Goal: Information Seeking & Learning: Find specific fact

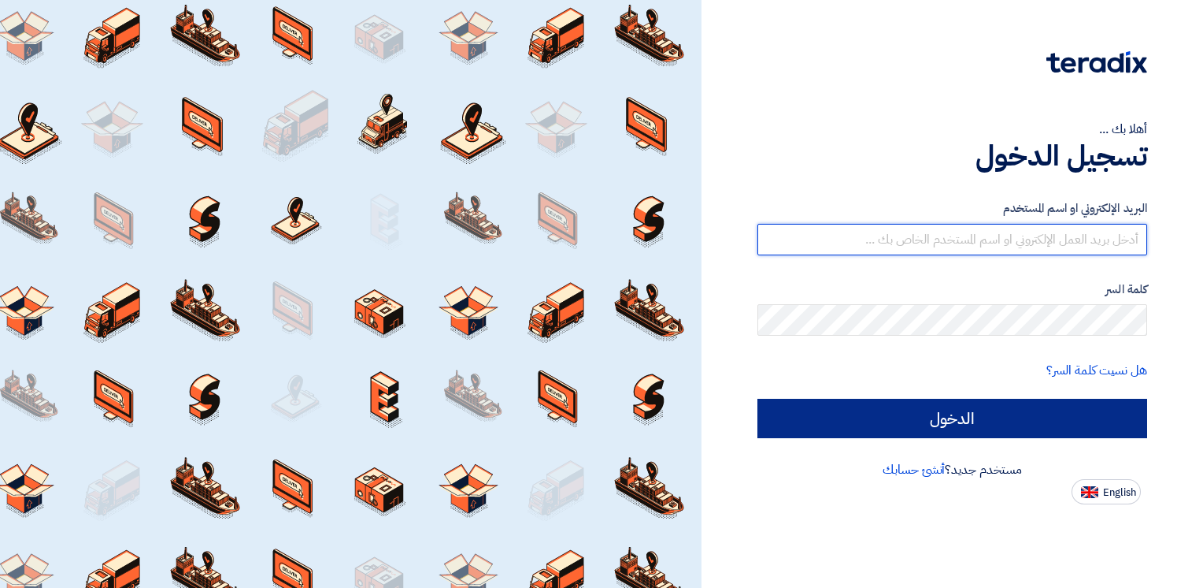
type input "[PERSON_NAME][EMAIL_ADDRESS][PERSON_NAME][DOMAIN_NAME]"
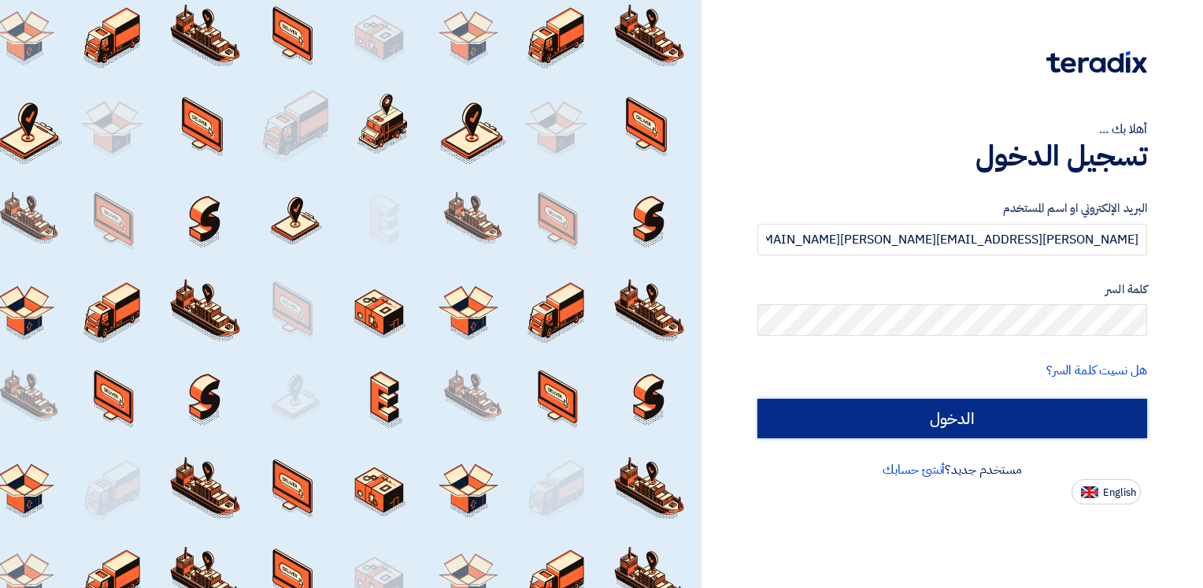
click at [856, 414] on input "الدخول" at bounding box center [953, 418] width 390 height 39
type input "Sign in"
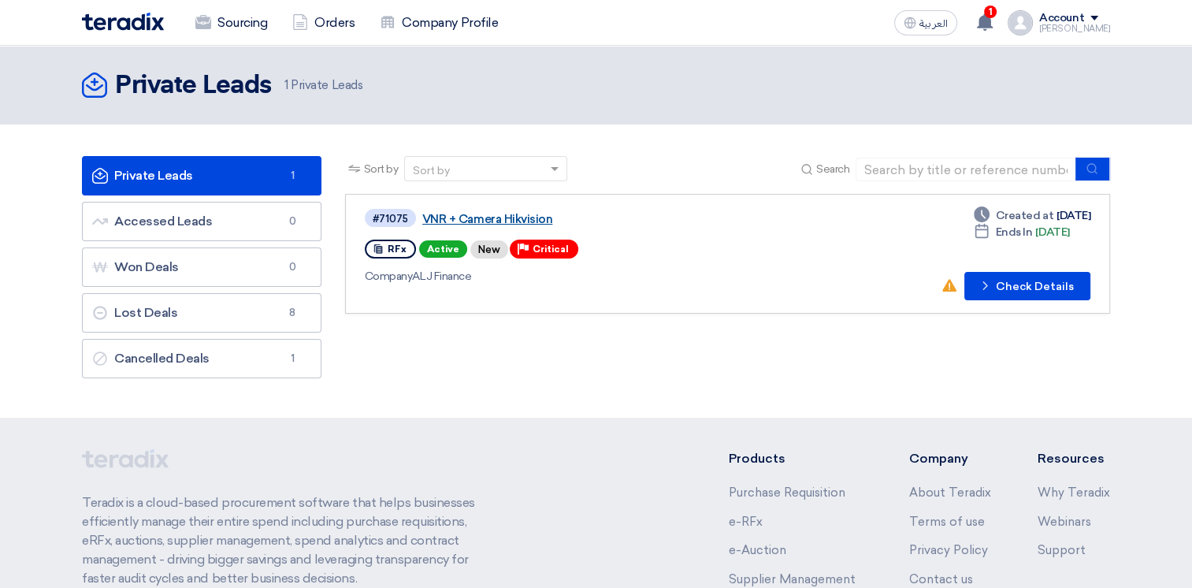
click at [520, 214] on link "VNR + Camera Hikvision" at bounding box center [619, 219] width 394 height 14
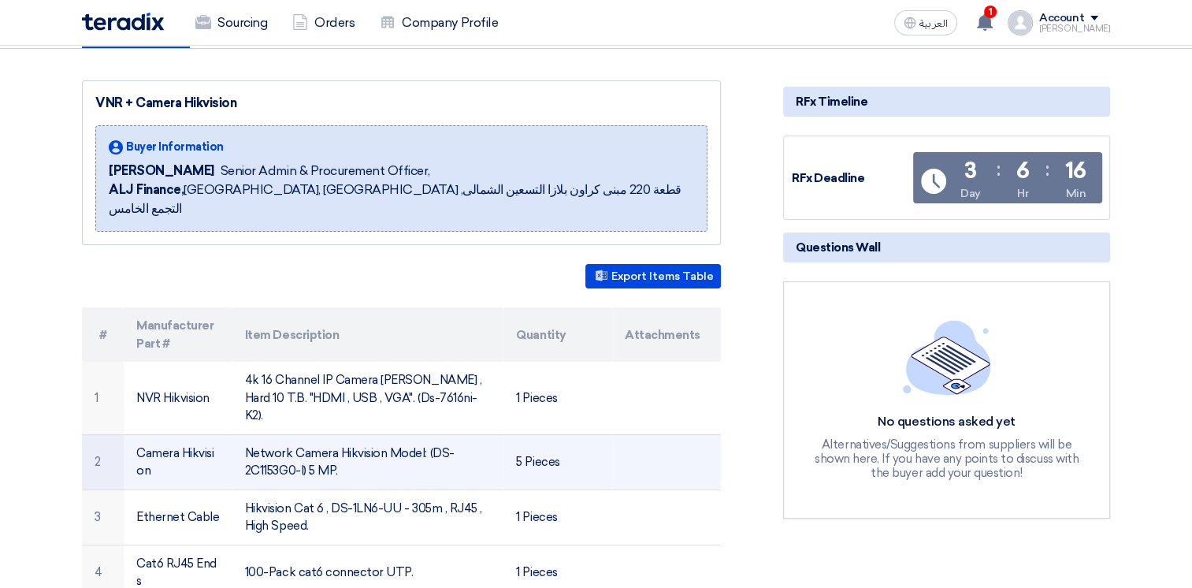
scroll to position [236, 0]
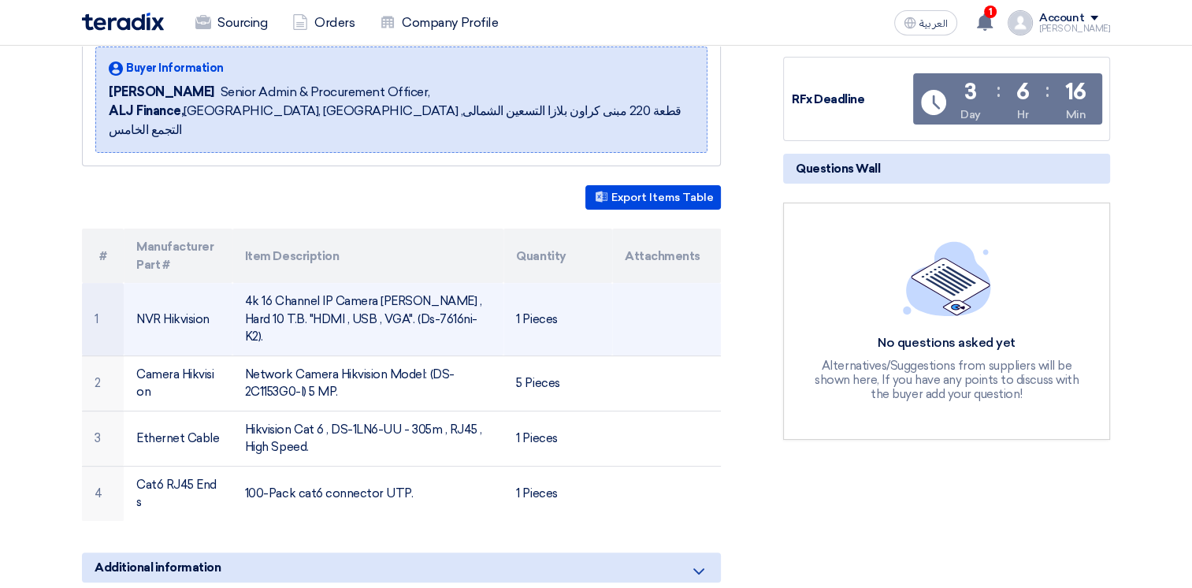
drag, startPoint x: 139, startPoint y: 291, endPoint x: 403, endPoint y: 290, distance: 264.6
click at [403, 290] on tr "1 NVR Hikvision 4k 16 Channel IP Camera [PERSON_NAME] , Hard 10 T.B. "HDMI , US…" at bounding box center [401, 319] width 639 height 72
drag, startPoint x: 403, startPoint y: 290, endPoint x: 267, endPoint y: 293, distance: 136.3
click at [309, 301] on td "4k 16 Channel IP Camera [PERSON_NAME] , Hard 10 T.B. "HDMI , USB , VGA". (Ds-76…" at bounding box center [368, 319] width 272 height 72
click at [434, 303] on td "4k 16 Channel IP Camera [PERSON_NAME] , Hard 10 T.B. "HDMI , USB , VGA". (Ds-76…" at bounding box center [368, 319] width 272 height 72
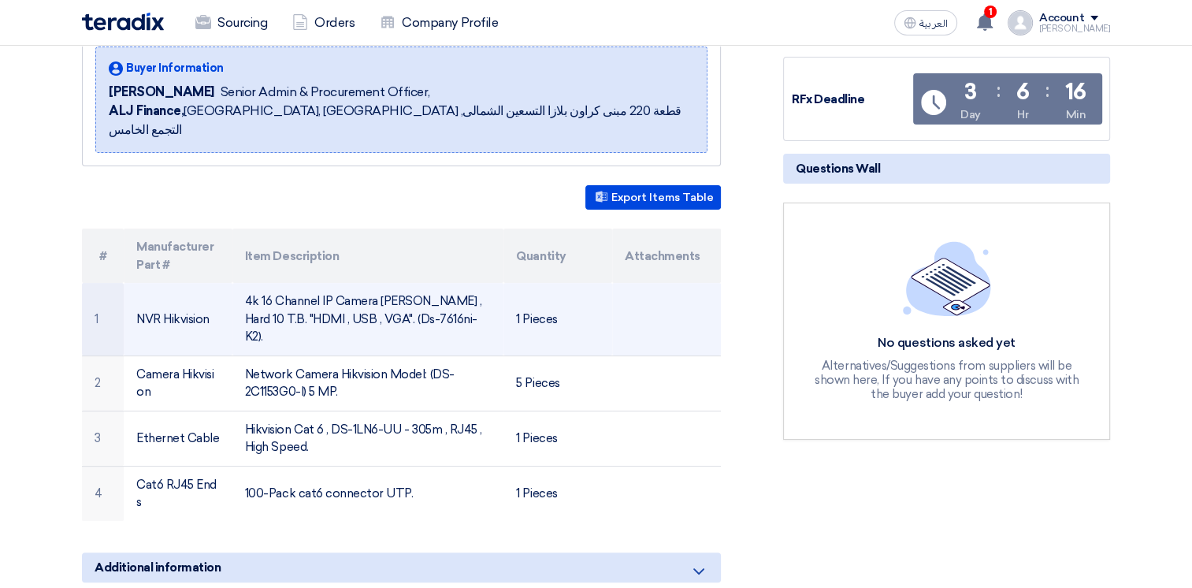
drag, startPoint x: 436, startPoint y: 303, endPoint x: 243, endPoint y: 282, distance: 194.9
click at [243, 283] on td "4k 16 Channel IP Camera [PERSON_NAME] , Hard 10 T.B. "HDMI , USB , VGA". (Ds-76…" at bounding box center [368, 319] width 272 height 72
copy td "4k 16 Channel IP Camera [PERSON_NAME] , Hard 10 T.B. "HDMI , USB , VGA". (Ds-76…"
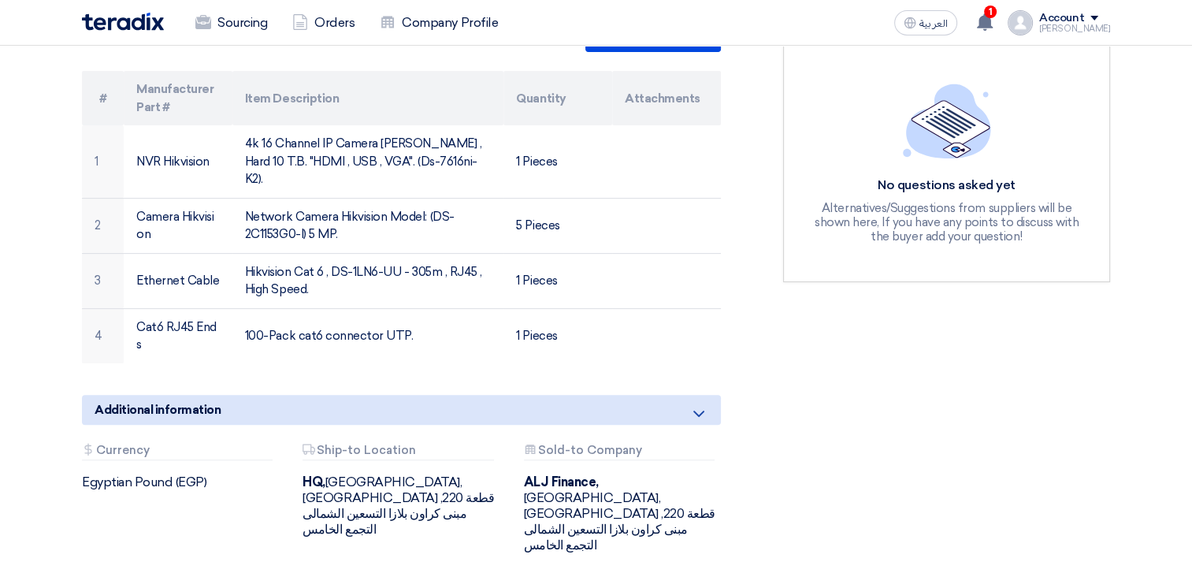
scroll to position [315, 0]
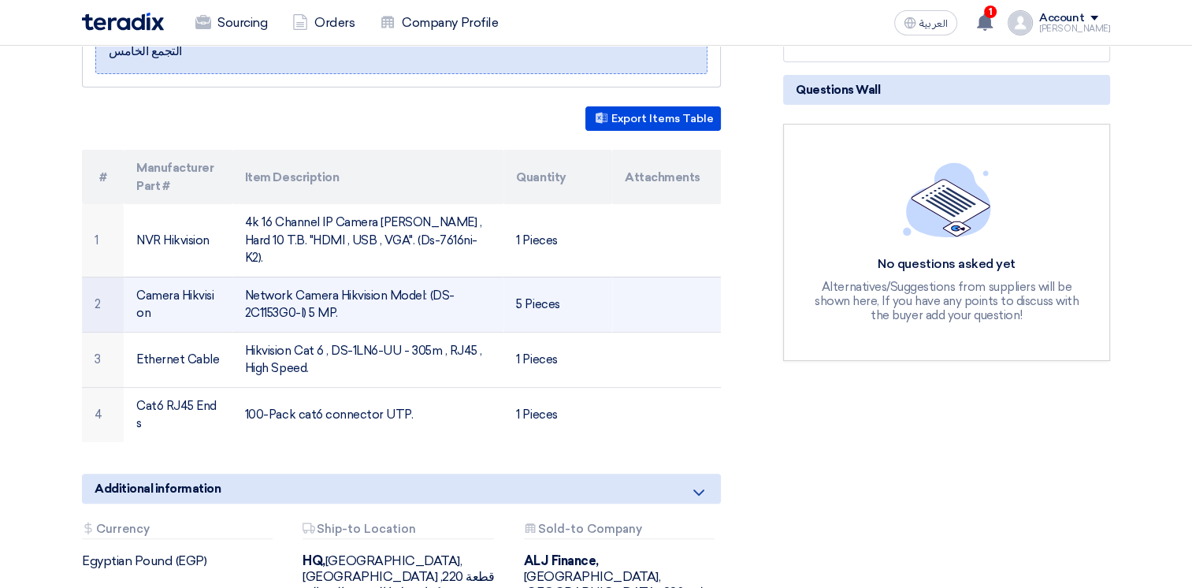
drag, startPoint x: 245, startPoint y: 256, endPoint x: 343, endPoint y: 280, distance: 101.4
click at [343, 280] on td "Network Camera Hikvision Model: (DS-2C1153G0-I) 5 MP." at bounding box center [368, 303] width 272 height 55
copy td "Network Camera Hikvision Model: (DS-2C1153G0-I) 5 MP."
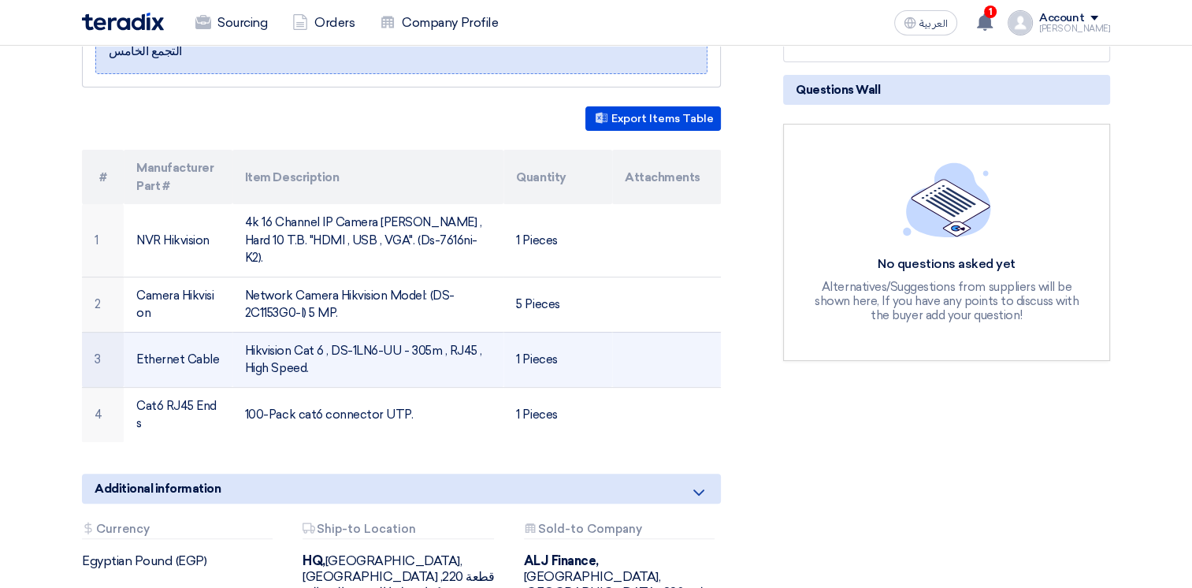
drag, startPoint x: 243, startPoint y: 312, endPoint x: 334, endPoint y: 336, distance: 93.8
click at [334, 336] on td "Hikvision Cat 6 , DS-1LN6-UU - 305m , RJ45 , High Speed." at bounding box center [368, 359] width 272 height 55
copy td "Hikvision Cat 6 , DS-1LN6-UU - 305m , RJ45 , High Speed."
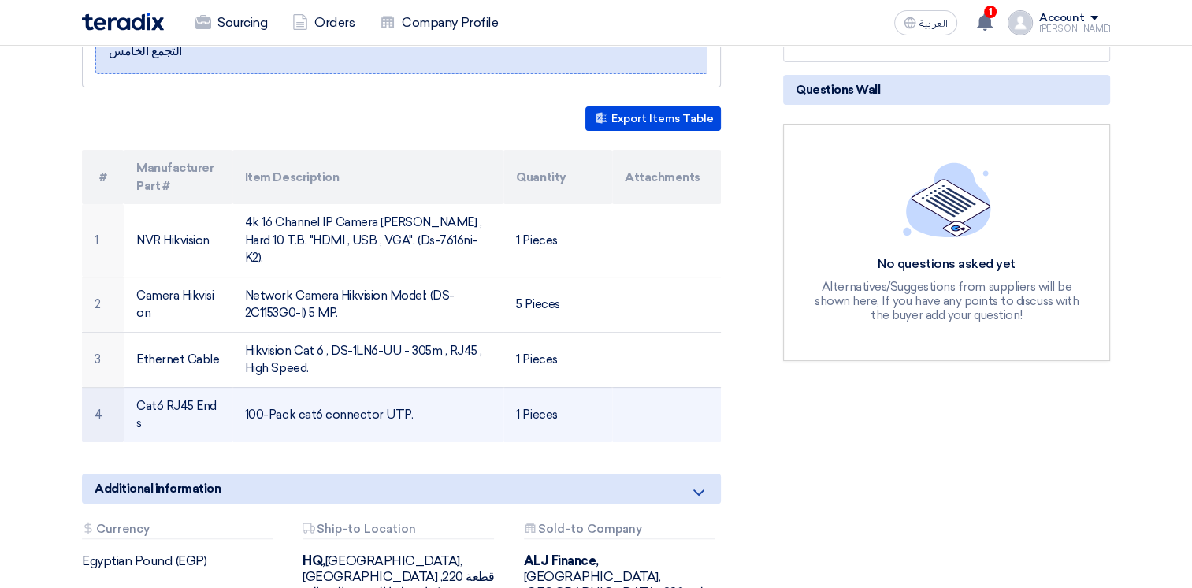
drag, startPoint x: 139, startPoint y: 368, endPoint x: 163, endPoint y: 390, distance: 32.9
click at [163, 390] on td "Cat6 RJ45 Ends" at bounding box center [178, 414] width 109 height 55
copy td "Cat6 RJ45 Ends"
drag, startPoint x: 242, startPoint y: 378, endPoint x: 413, endPoint y: 375, distance: 171.7
click at [413, 387] on td "100-Pack cat6 connector UTP." at bounding box center [368, 414] width 272 height 55
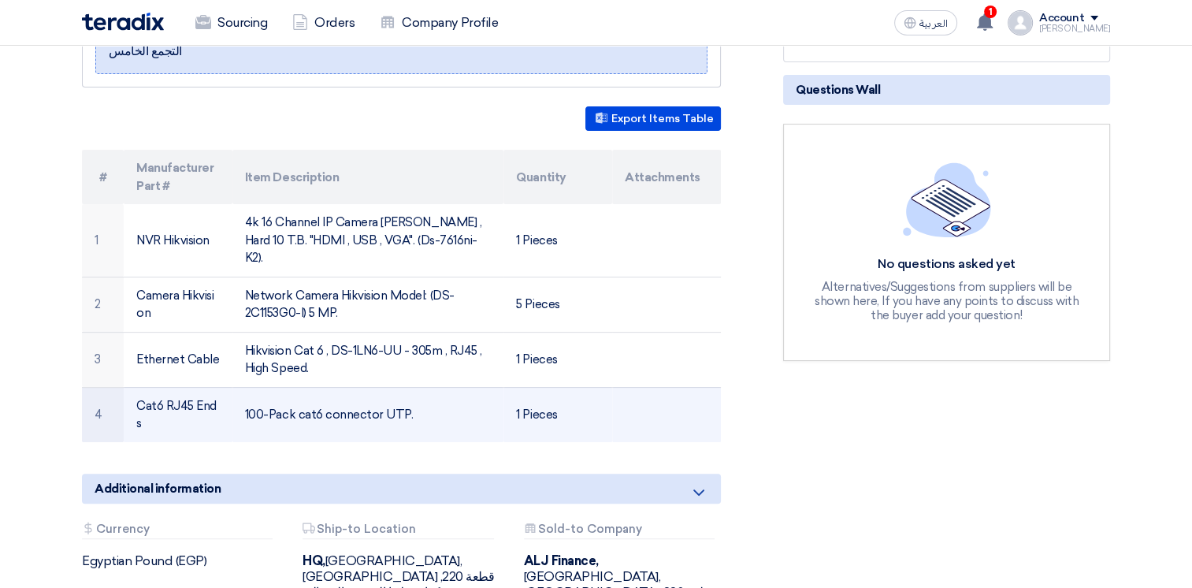
copy td "100-Pack cat6 connector UTP."
